Goal: Information Seeking & Learning: Learn about a topic

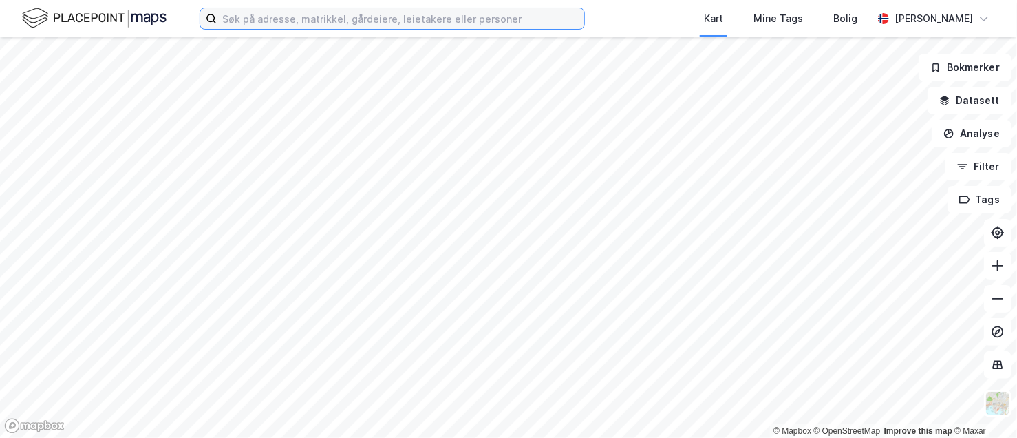
drag, startPoint x: 480, startPoint y: 17, endPoint x: 489, endPoint y: 17, distance: 9.7
click at [482, 17] on input at bounding box center [400, 18] width 367 height 21
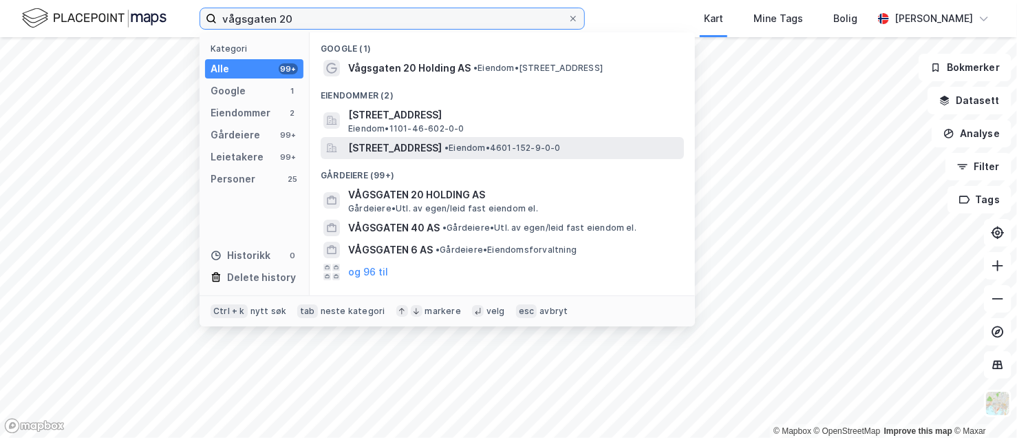
type input "vågsgaten 20"
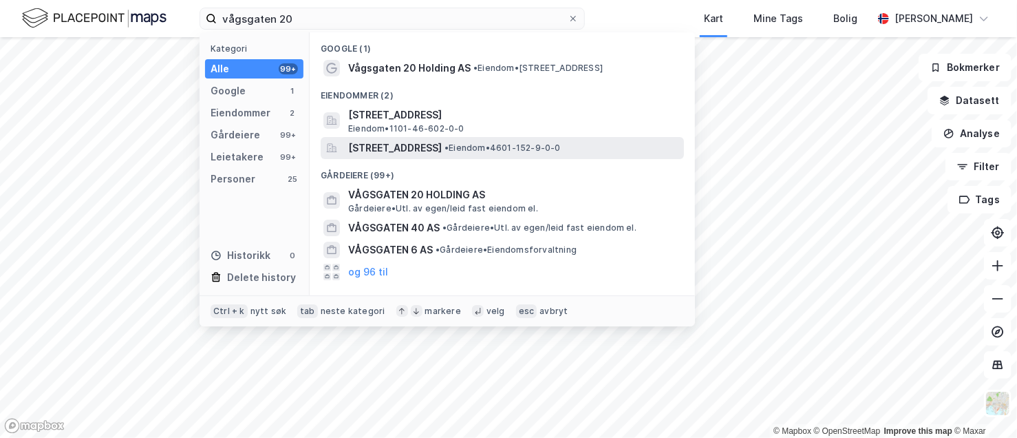
click at [442, 145] on span "[STREET_ADDRESS]" at bounding box center [395, 148] width 94 height 17
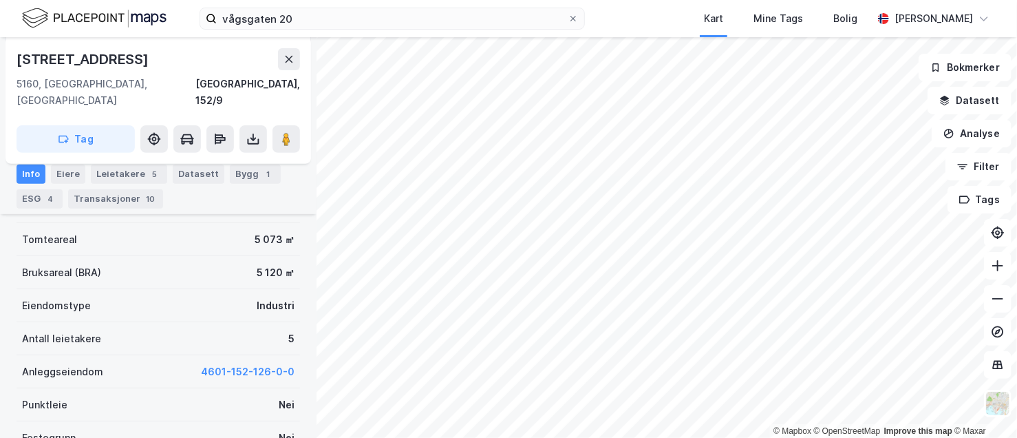
scroll to position [138, 0]
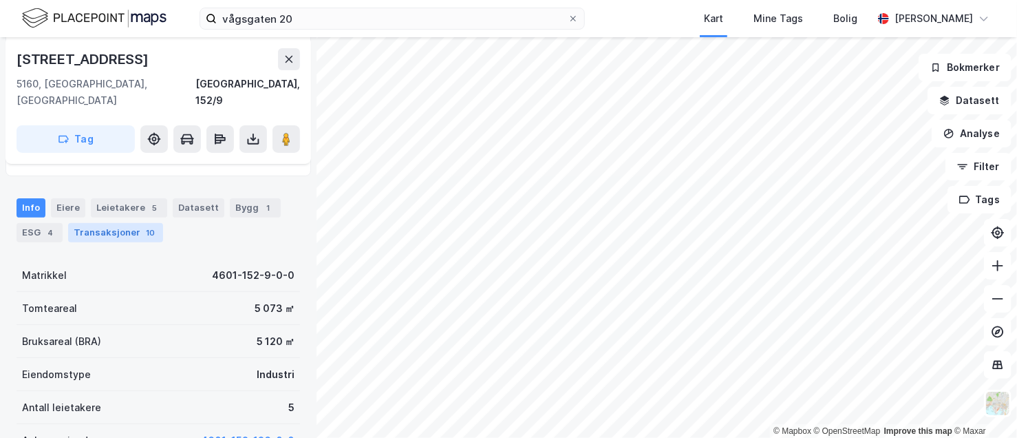
click at [96, 223] on div "Transaksjoner 10" at bounding box center [115, 232] width 95 height 19
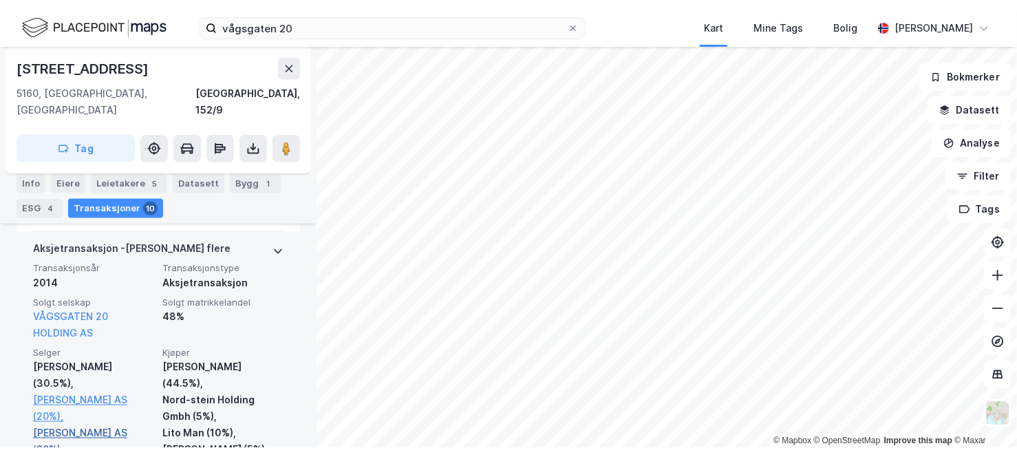
scroll to position [1024, 0]
